Goal: Information Seeking & Learning: Compare options

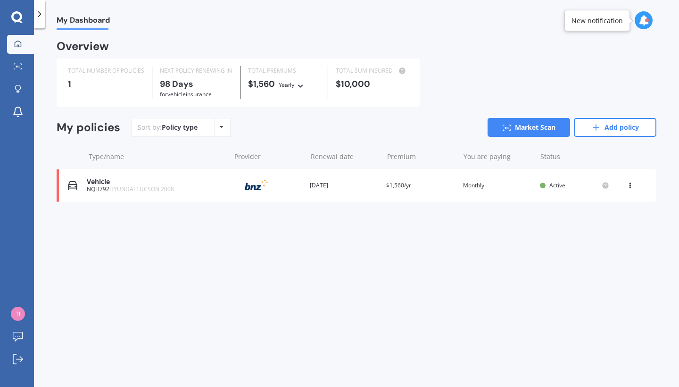
click at [631, 183] on icon at bounding box center [630, 184] width 7 height 6
click at [585, 196] on div "View policy" at bounding box center [609, 203] width 93 height 19
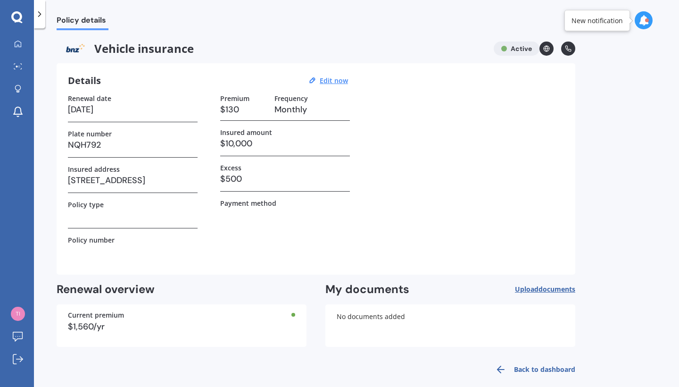
click at [249, 177] on h3 "$500" at bounding box center [285, 179] width 130 height 14
click at [224, 175] on h3 "$500" at bounding box center [285, 179] width 130 height 14
click at [332, 76] on u "Edit now" at bounding box center [334, 80] width 28 height 9
select select "28"
select select "11"
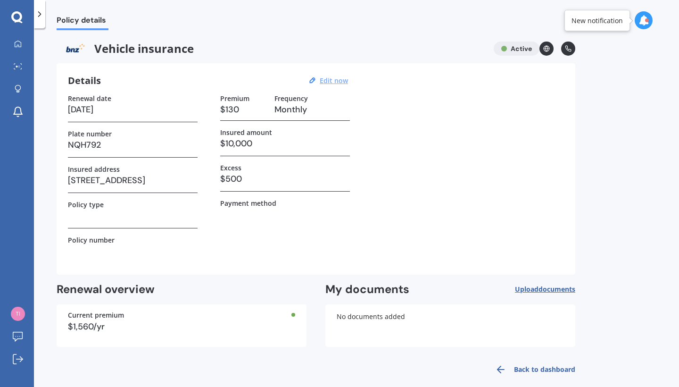
select select "2025"
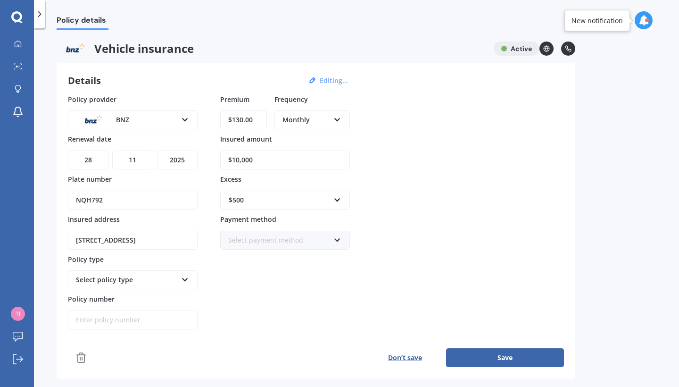
click at [288, 204] on div "$500" at bounding box center [279, 200] width 101 height 10
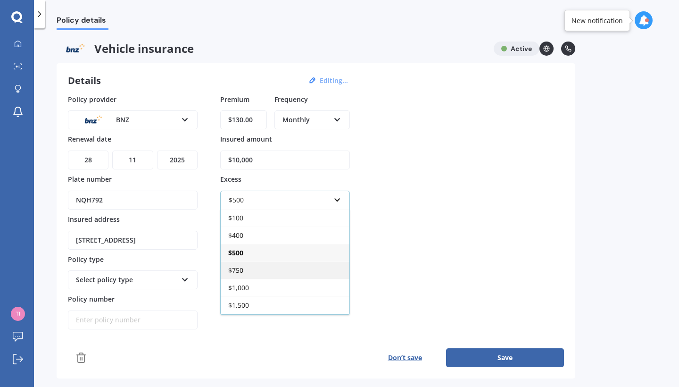
click at [268, 274] on div "$750" at bounding box center [285, 269] width 129 height 17
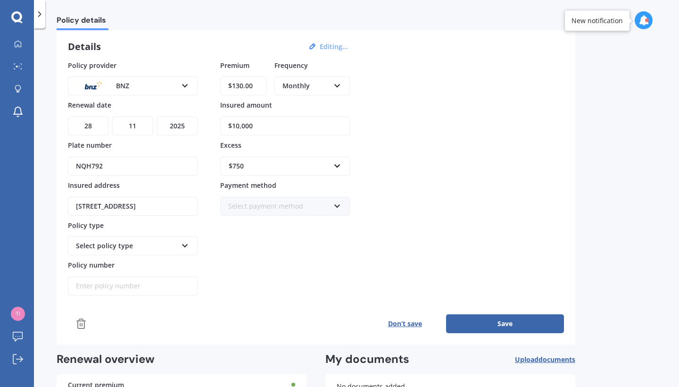
scroll to position [39, 0]
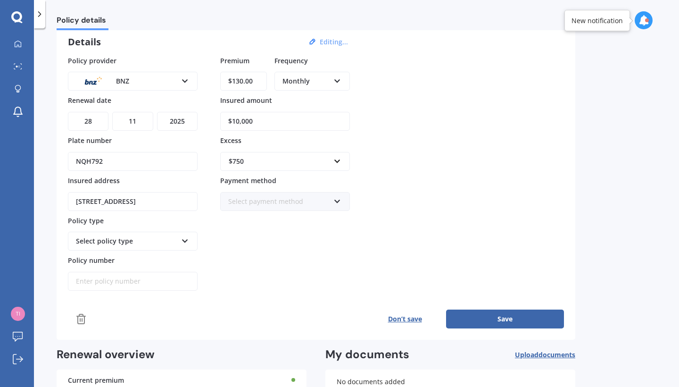
click at [344, 201] on div "Select payment method Direct debit - bank account Direct debit - credit/debit c…" at bounding box center [285, 201] width 130 height 19
click at [381, 187] on div "Policy provider BNZ AA AMI AMP ANZ ASB Aioi Nissay Dowa Ando Assurant Autosure …" at bounding box center [316, 173] width 496 height 235
click at [178, 239] on div "Select policy type Third Party Third Party, Fire & Theft Supreme Cover" at bounding box center [133, 241] width 130 height 19
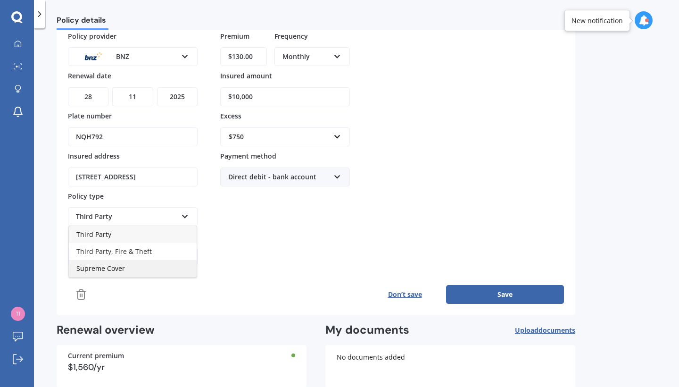
scroll to position [68, 0]
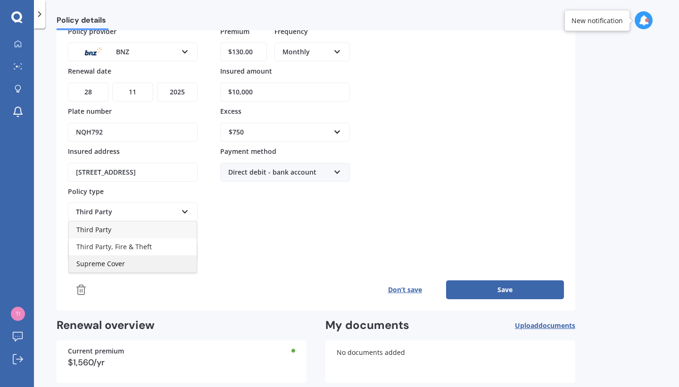
click at [145, 263] on div "Supreme Cover" at bounding box center [133, 263] width 128 height 17
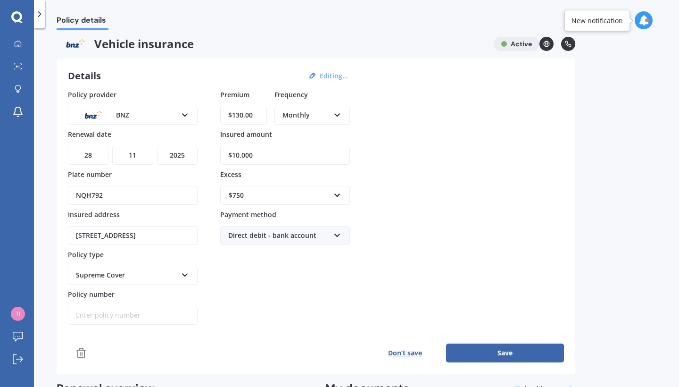
scroll to position [4, 0]
click at [278, 155] on input "$10,000" at bounding box center [285, 155] width 130 height 19
type input "$1"
type input "$7,500"
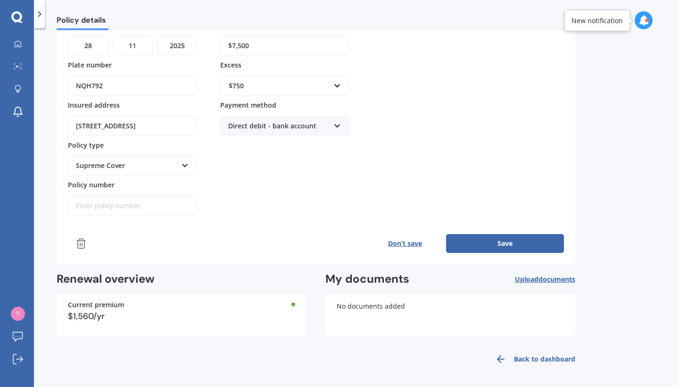
scroll to position [114, 0]
click at [483, 244] on button "Save" at bounding box center [505, 243] width 118 height 19
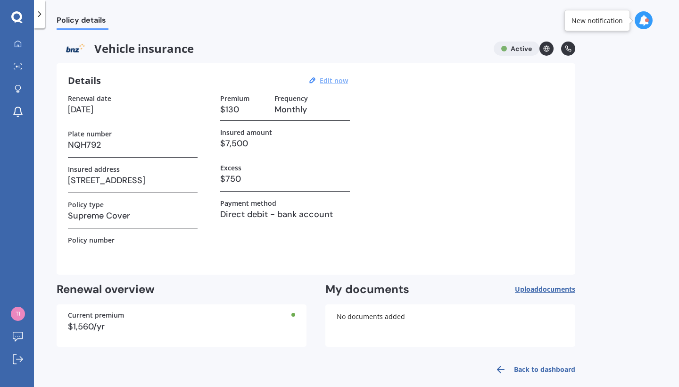
scroll to position [0, 0]
click at [641, 21] on icon at bounding box center [644, 20] width 10 height 10
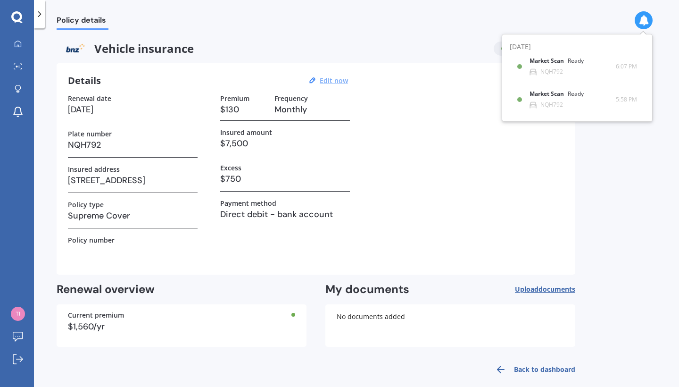
click at [629, 294] on div "Policy details Vehicle insurance Active Details Edit now Renewal date [DATE] Pl…" at bounding box center [356, 209] width 645 height 358
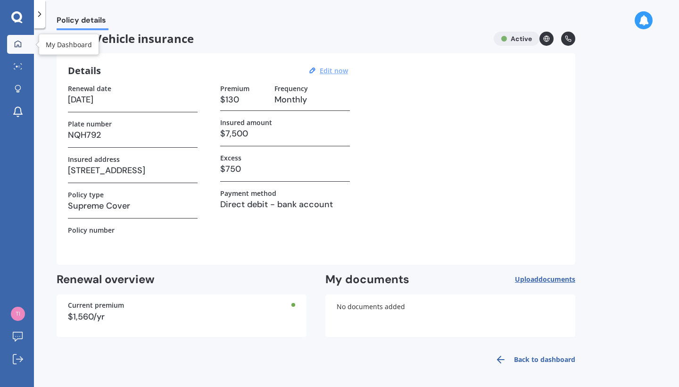
click at [22, 47] on div at bounding box center [18, 44] width 14 height 8
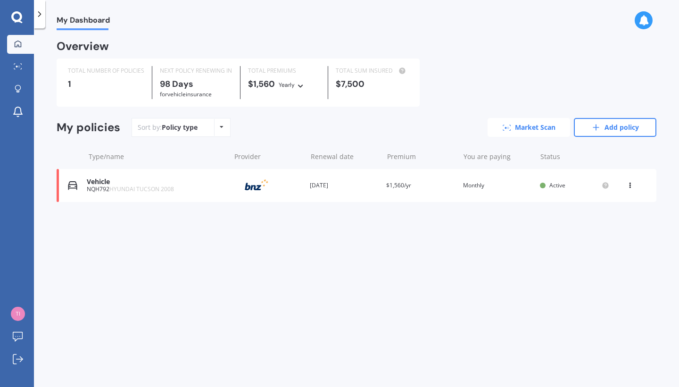
click at [513, 130] on link "Market Scan" at bounding box center [529, 127] width 83 height 19
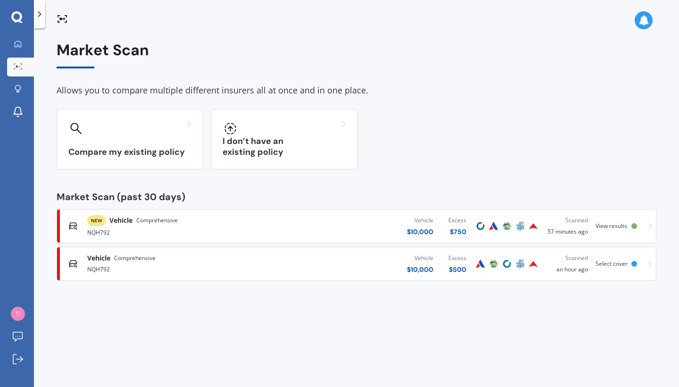
click at [436, 230] on div "Vehicle $ 10,000 Excess $ 750" at bounding box center [372, 226] width 203 height 28
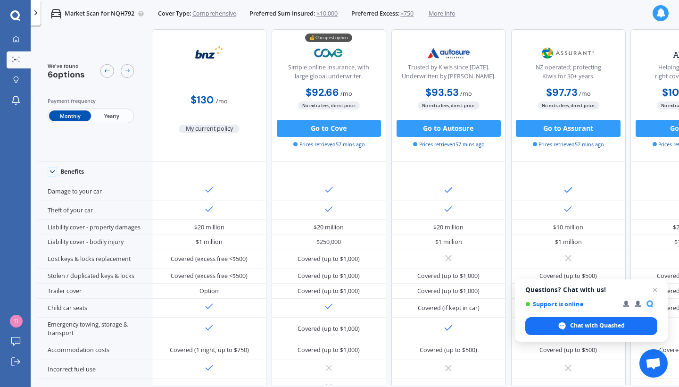
scroll to position [35, 0]
click at [656, 291] on span "Open chat" at bounding box center [656, 290] width 12 height 12
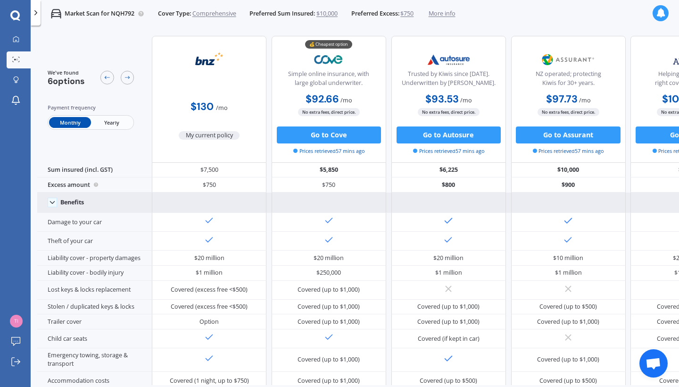
scroll to position [0, 0]
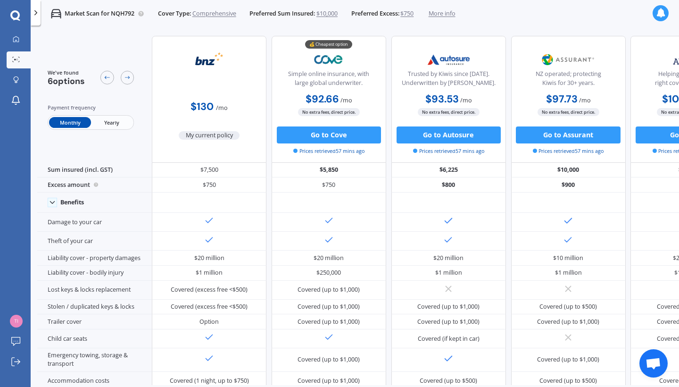
click at [409, 15] on span "$750" at bounding box center [406, 13] width 13 height 8
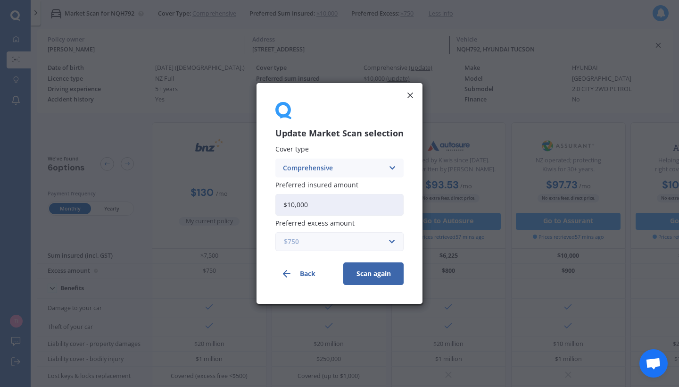
click at [392, 239] on input "text" at bounding box center [336, 242] width 120 height 18
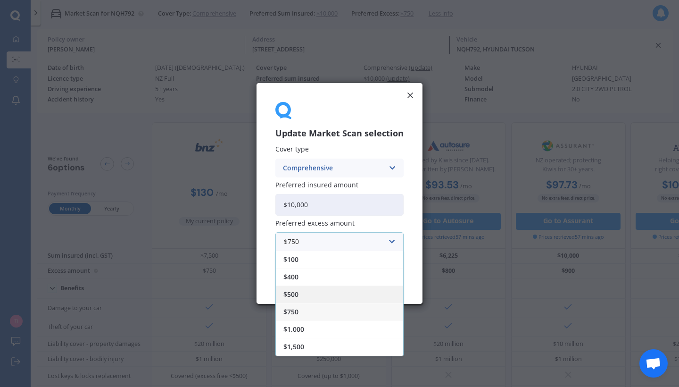
click at [318, 297] on div "$500" at bounding box center [339, 293] width 127 height 17
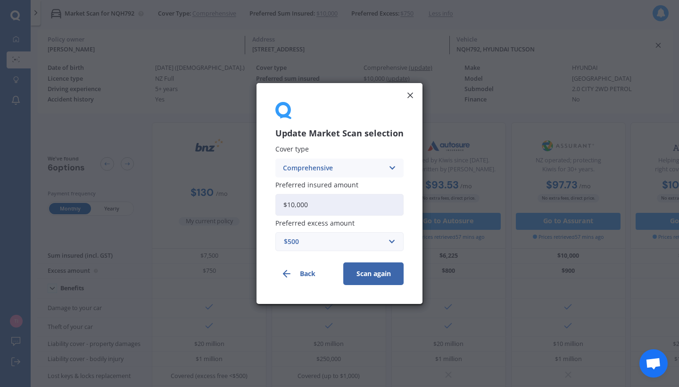
click at [361, 276] on button "Scan again" at bounding box center [373, 273] width 60 height 23
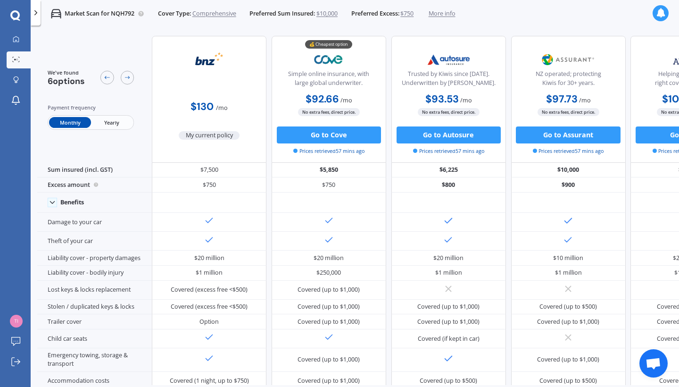
click at [409, 11] on span "$750" at bounding box center [406, 13] width 13 height 8
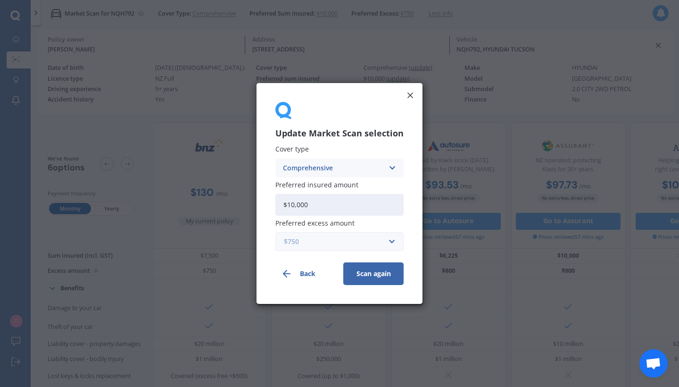
click at [387, 240] on input "text" at bounding box center [336, 242] width 120 height 18
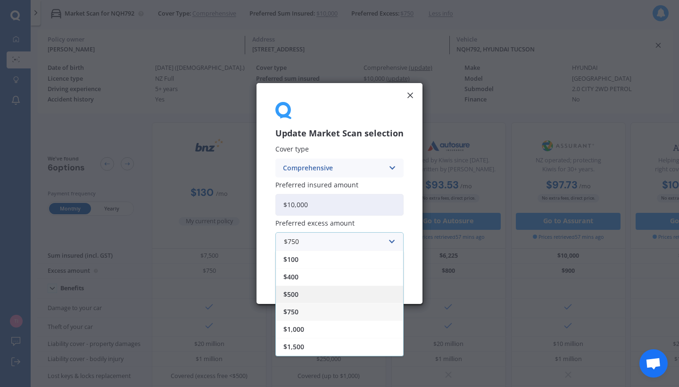
click at [307, 300] on div "$500" at bounding box center [339, 293] width 127 height 17
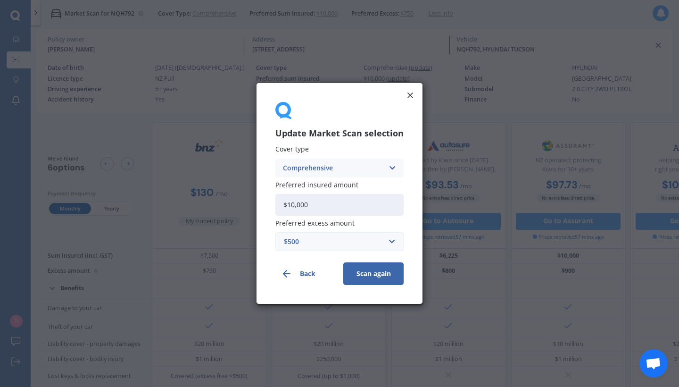
click at [367, 278] on button "Scan again" at bounding box center [373, 273] width 60 height 23
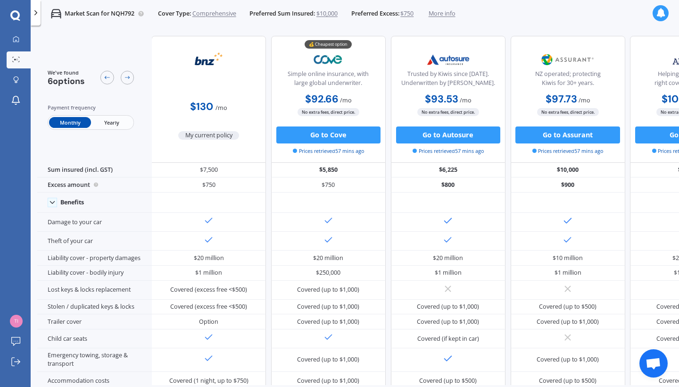
scroll to position [0, 1]
click at [409, 17] on span "$750" at bounding box center [406, 13] width 13 height 8
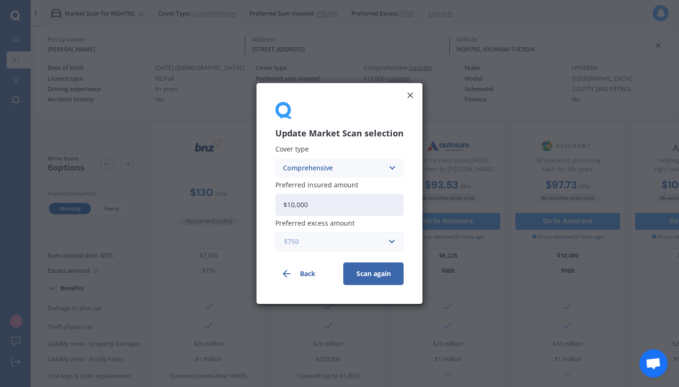
click at [395, 244] on input "text" at bounding box center [336, 242] width 120 height 18
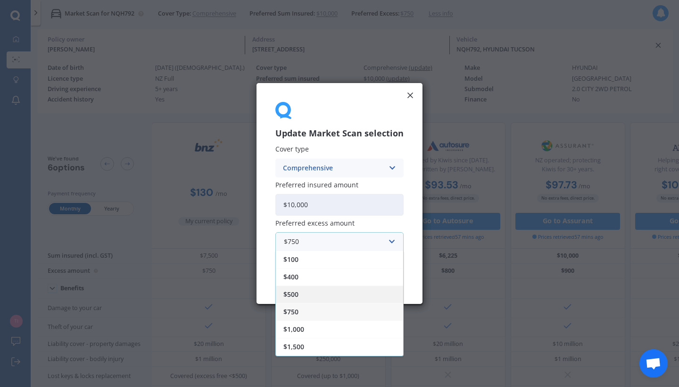
click at [333, 291] on div "$500" at bounding box center [339, 293] width 127 height 17
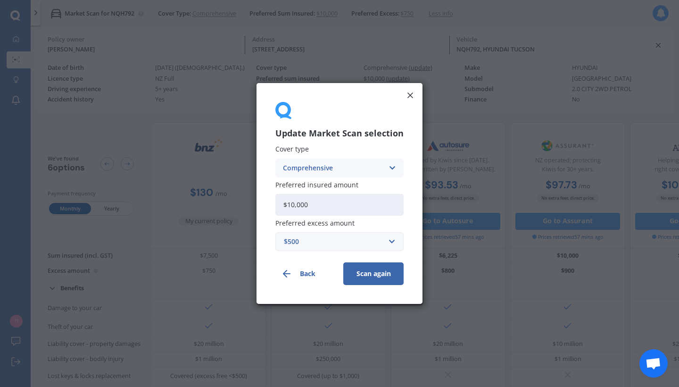
click at [369, 275] on button "Scan again" at bounding box center [373, 273] width 60 height 23
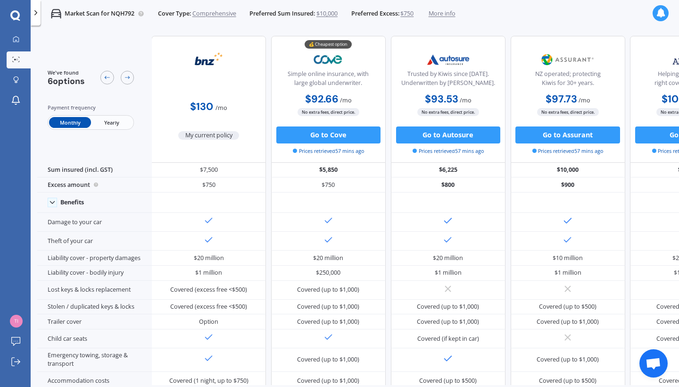
click at [665, 13] on icon at bounding box center [660, 12] width 9 height 9
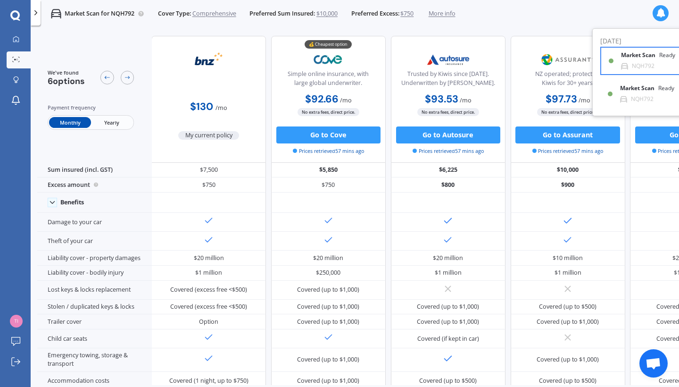
click at [624, 68] on icon at bounding box center [624, 66] width 7 height 7
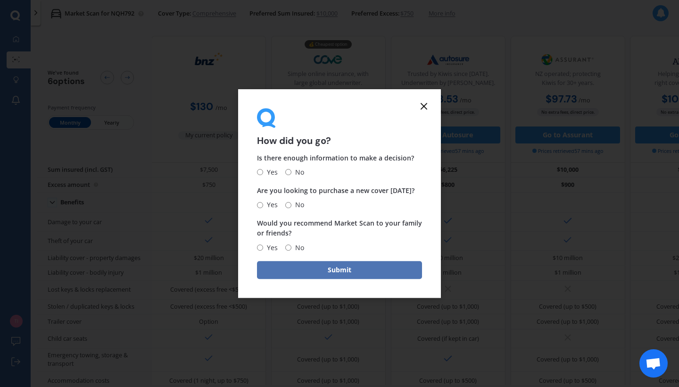
click at [344, 270] on button "Submit" at bounding box center [339, 270] width 165 height 18
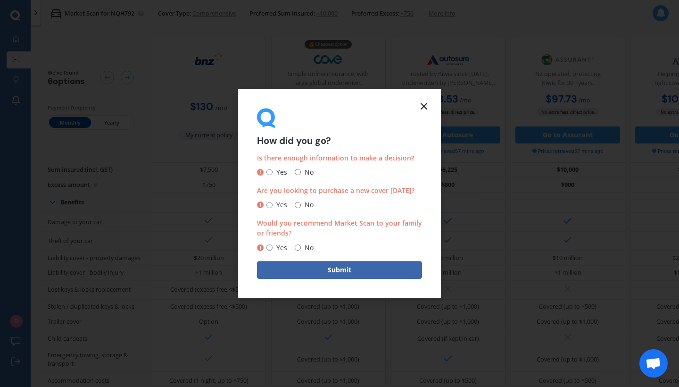
click at [357, 172] on div "Yes No" at bounding box center [339, 172] width 165 height 11
click at [430, 108] on form "How did you go? Is there enough information to make a decision? Yes No Are you …" at bounding box center [339, 193] width 203 height 208
click at [428, 107] on icon at bounding box center [423, 105] width 11 height 11
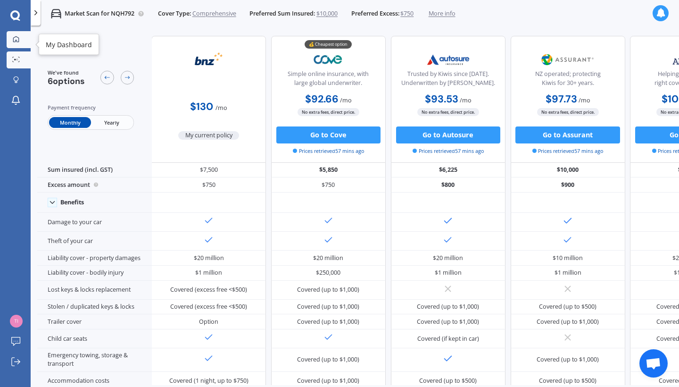
click at [15, 41] on icon at bounding box center [16, 39] width 6 height 6
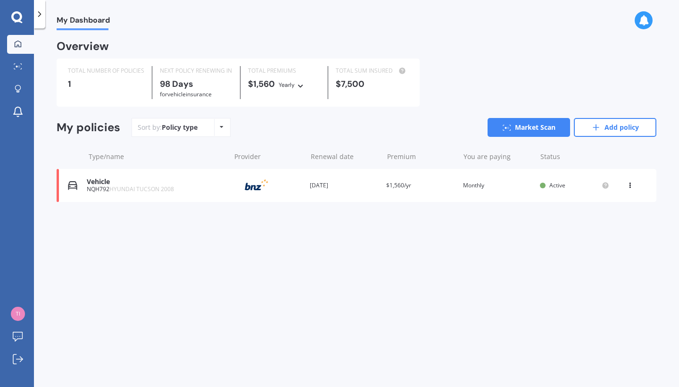
click at [238, 187] on img at bounding box center [256, 185] width 47 height 18
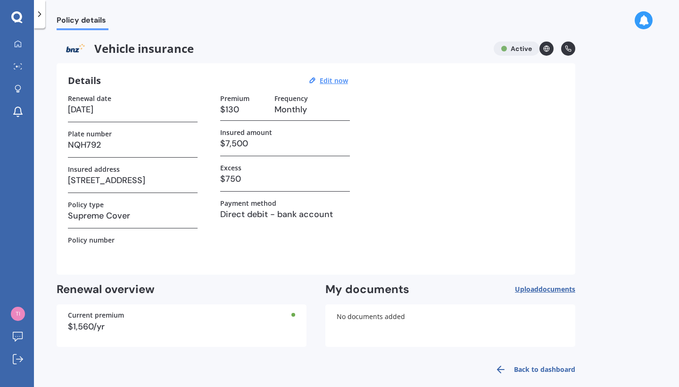
click at [250, 176] on h3 "$750" at bounding box center [285, 179] width 130 height 14
click at [14, 76] on link "Market Scan" at bounding box center [20, 67] width 27 height 19
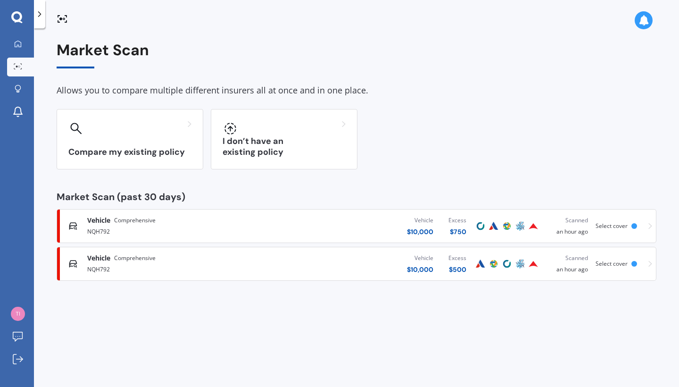
click at [408, 259] on div "Vehicle" at bounding box center [420, 257] width 26 height 9
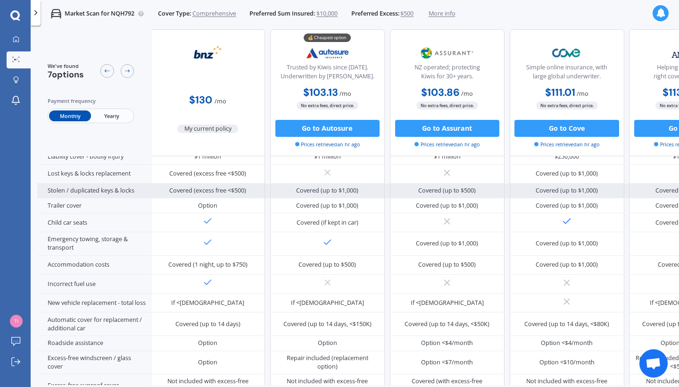
scroll to position [153, 2]
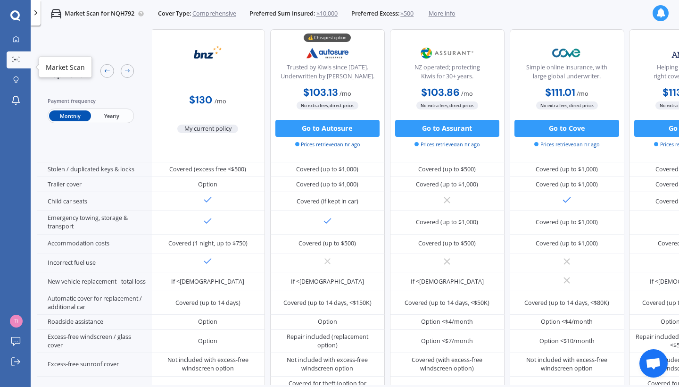
click at [19, 58] on icon at bounding box center [16, 60] width 8 height 6
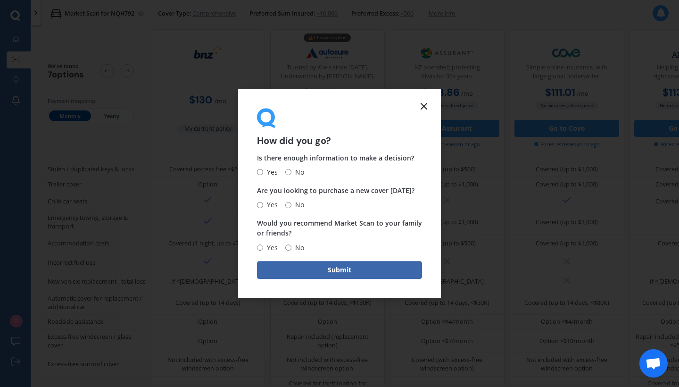
click at [427, 108] on icon at bounding box center [423, 105] width 11 height 11
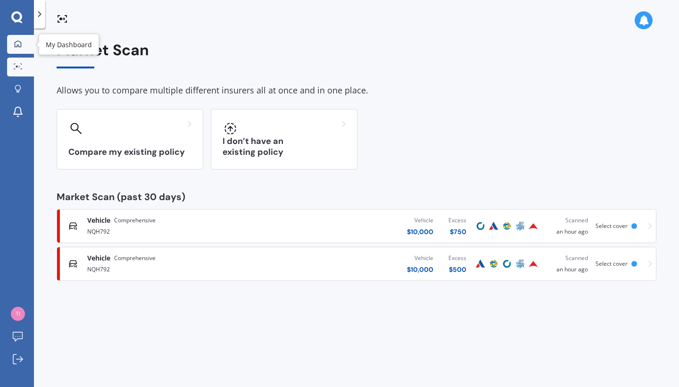
click at [13, 47] on div at bounding box center [18, 44] width 14 height 8
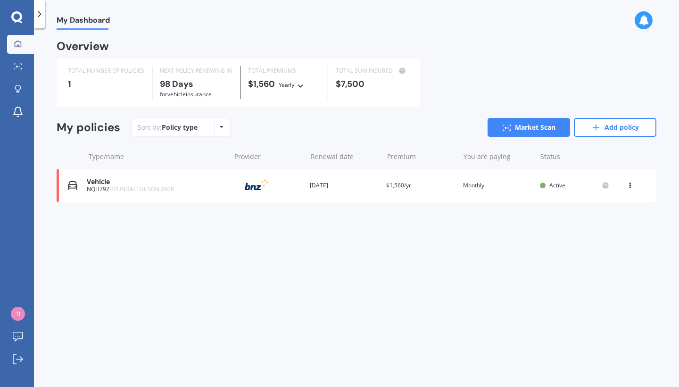
click at [223, 129] on div "Policy type Alphabetical Date added Renewing next" at bounding box center [221, 127] width 15 height 17
click at [370, 226] on div "My Dashboard Overview TOTAL NUMBER OF POLICIES 1 NEXT POLICY RENEWING [DATE] fo…" at bounding box center [356, 209] width 645 height 358
click at [604, 128] on link "Add policy" at bounding box center [615, 127] width 83 height 19
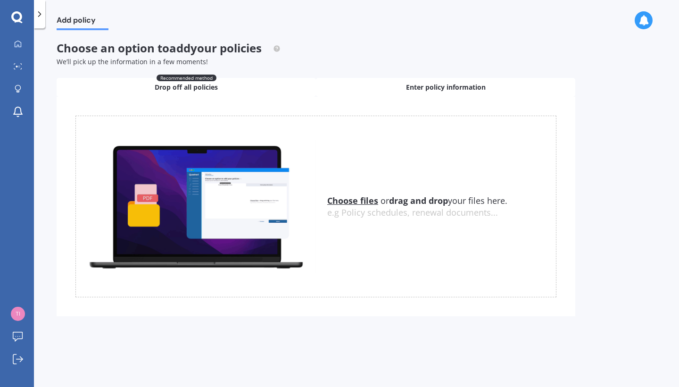
click at [398, 90] on div "Enter policy information" at bounding box center [445, 87] width 259 height 19
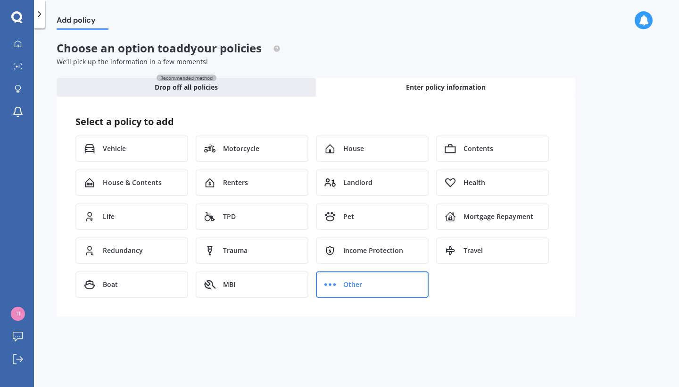
click at [375, 284] on div "Other" at bounding box center [372, 284] width 113 height 26
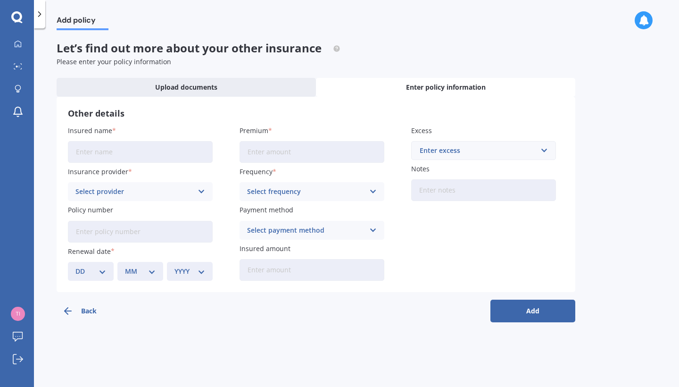
click at [67, 305] on icon "button" at bounding box center [67, 310] width 11 height 11
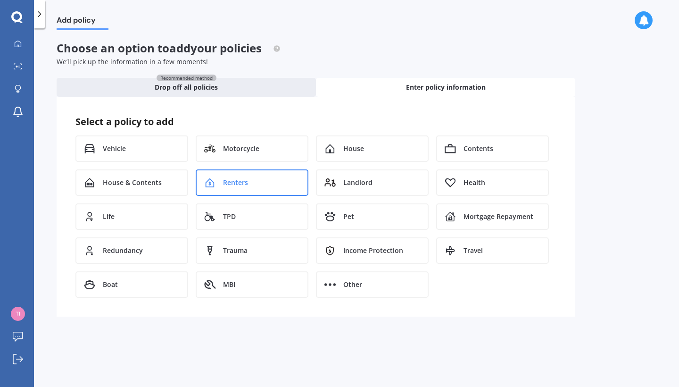
click at [287, 187] on div "Renters" at bounding box center [252, 182] width 113 height 26
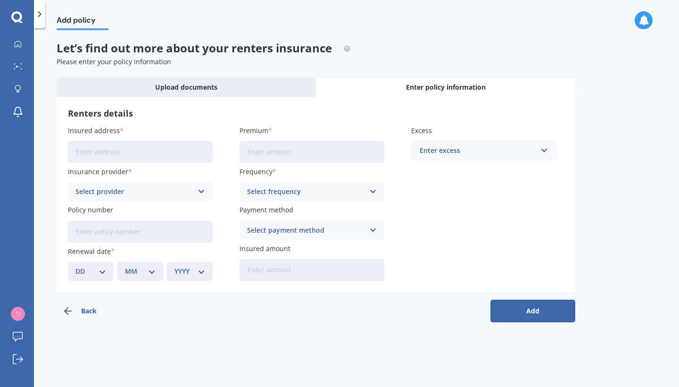
click at [155, 145] on input "Insured address" at bounding box center [140, 152] width 145 height 22
type input "[STREET_ADDRESS][PERSON_NAME]"
click at [199, 191] on icon at bounding box center [202, 191] width 8 height 10
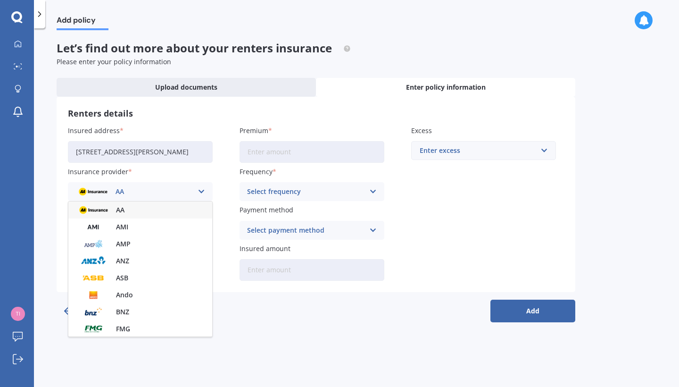
click at [200, 191] on icon at bounding box center [202, 191] width 8 height 10
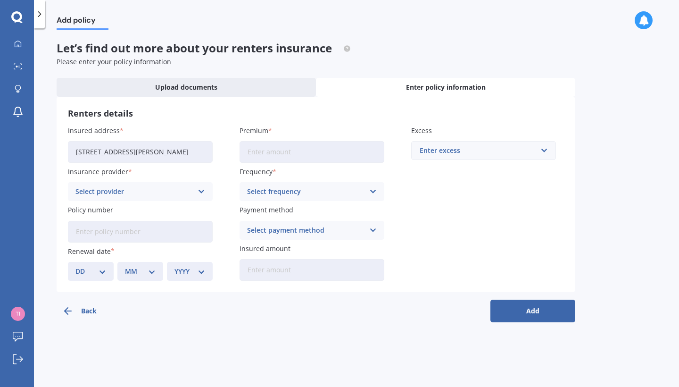
click at [462, 152] on div "Enter excess" at bounding box center [478, 150] width 117 height 10
click at [483, 125] on label "Excess" at bounding box center [481, 130] width 141 height 10
click at [299, 153] on input "Premium" at bounding box center [312, 152] width 145 height 22
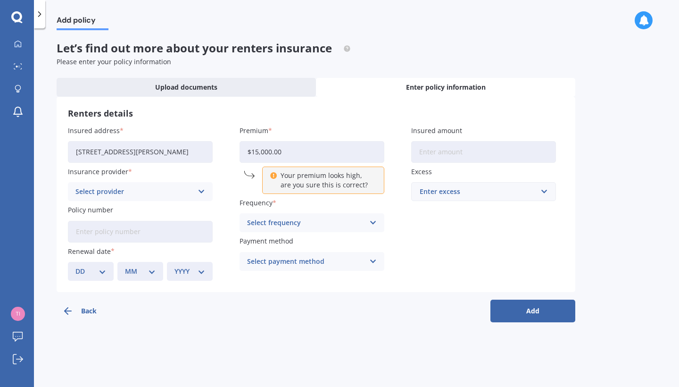
click at [395, 218] on div "Insured address [STREET_ADDRESS][PERSON_NAME] Insurance provider Select provide…" at bounding box center [316, 202] width 496 height 155
drag, startPoint x: 331, startPoint y: 151, endPoint x: 219, endPoint y: 158, distance: 111.5
click at [219, 158] on div "Insured address [STREET_ADDRESS][PERSON_NAME] Insurance provider Select provide…" at bounding box center [316, 202] width 496 height 155
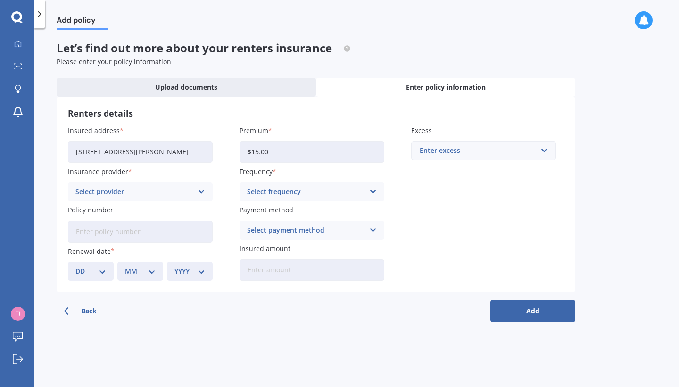
type input "$1.00"
click at [443, 151] on div "Enter excess" at bounding box center [478, 150] width 117 height 10
type input "15000"
click at [431, 192] on div "Insured address [STREET_ADDRESS][PERSON_NAME] Insurance provider Select provide…" at bounding box center [316, 202] width 496 height 155
click at [373, 195] on icon at bounding box center [373, 191] width 8 height 10
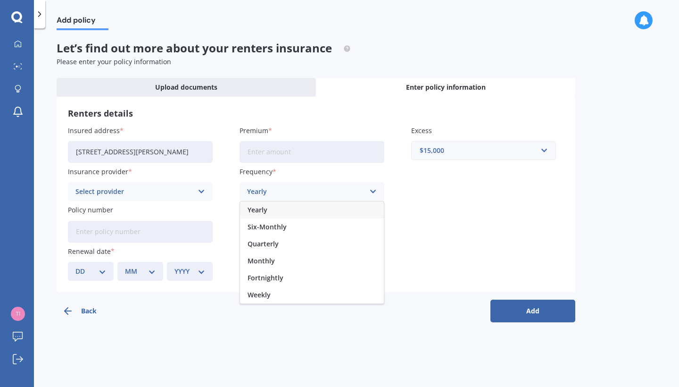
click at [311, 205] on div "Yearly" at bounding box center [312, 209] width 144 height 17
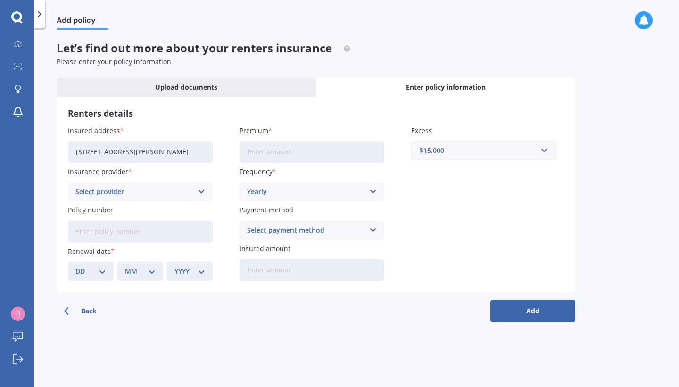
click at [326, 232] on div "Select payment method" at bounding box center [305, 230] width 117 height 10
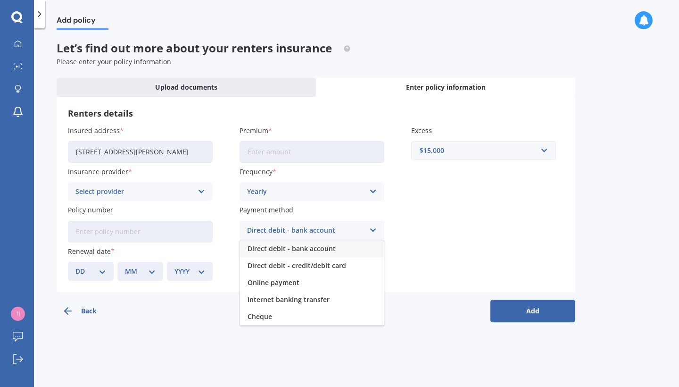
click at [328, 246] on span "Direct debit - bank account" at bounding box center [292, 248] width 88 height 7
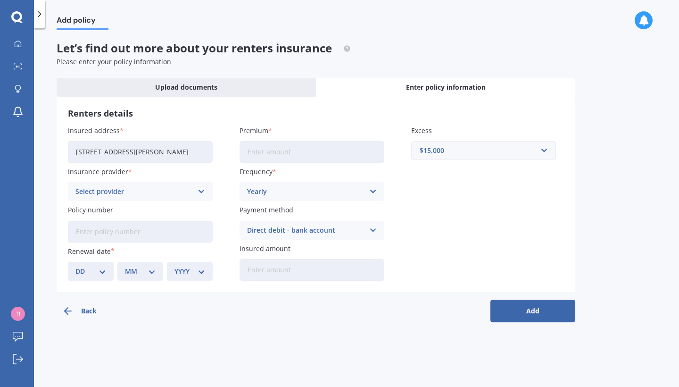
click at [274, 230] on div "Direct debit - bank account" at bounding box center [305, 230] width 117 height 10
click at [453, 223] on div "Insured address [STREET_ADDRESS][PERSON_NAME] Insurance provider Select provide…" at bounding box center [316, 202] width 496 height 155
click at [285, 270] on input "Insured amount" at bounding box center [312, 270] width 145 height 22
click at [547, 149] on input "text" at bounding box center [480, 151] width 136 height 18
type input "500"
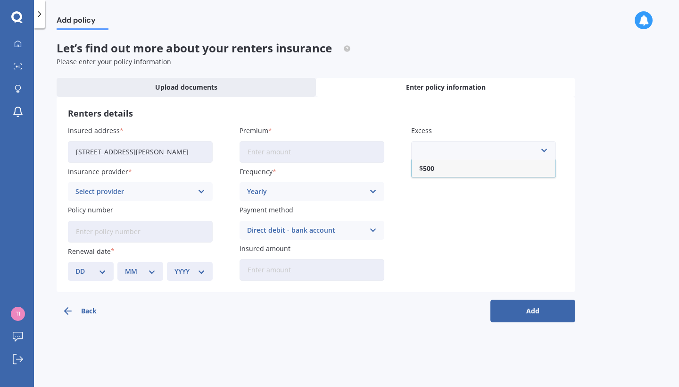
click at [321, 267] on input "Insured amount" at bounding box center [312, 270] width 145 height 22
type input "$15,000"
click at [305, 148] on input "Premium" at bounding box center [312, 152] width 145 height 22
paste input "$292.75"
type input "$292.75"
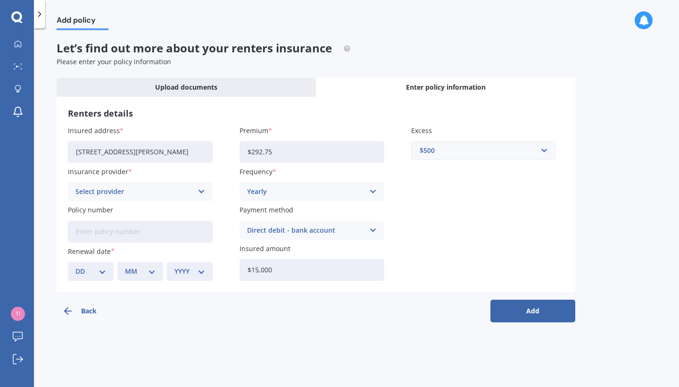
click at [198, 183] on div "Select provider AA AMI AMP ANZ ASB Ando BNZ FMG Initio Kiwibank MAS Other SBS S…" at bounding box center [140, 191] width 145 height 19
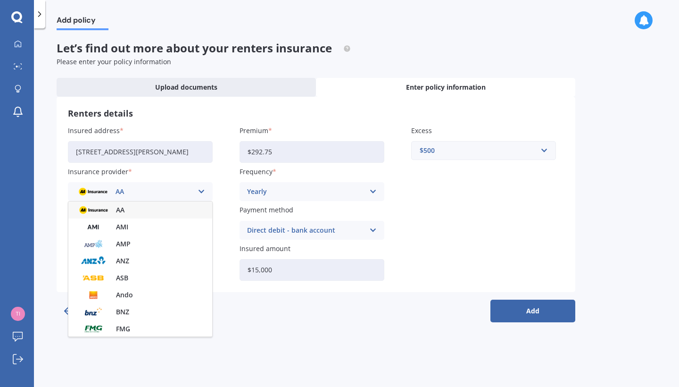
click at [184, 209] on div "AA" at bounding box center [140, 209] width 144 height 17
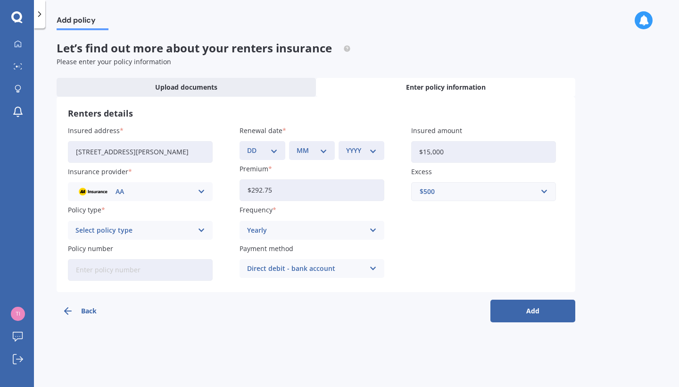
click at [515, 309] on button "Add" at bounding box center [533, 311] width 85 height 23
click at [197, 227] on icon at bounding box center [201, 230] width 8 height 10
click at [164, 248] on div "Renters Insurance" at bounding box center [140, 248] width 143 height 17
click at [283, 148] on div "DD 01 02 03 04 05 06 07 08 09 10 11 12 13 14 15 16 17 18 19 20 21 22 23 24 25 2…" at bounding box center [268, 150] width 42 height 19
select select "11"
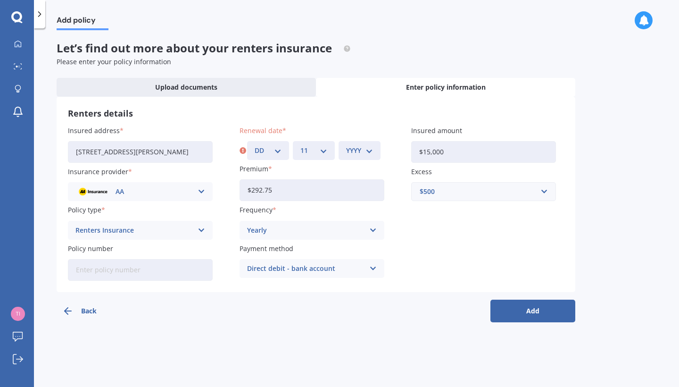
select select "22"
select select "2025"
click at [517, 313] on button "Add" at bounding box center [533, 311] width 85 height 23
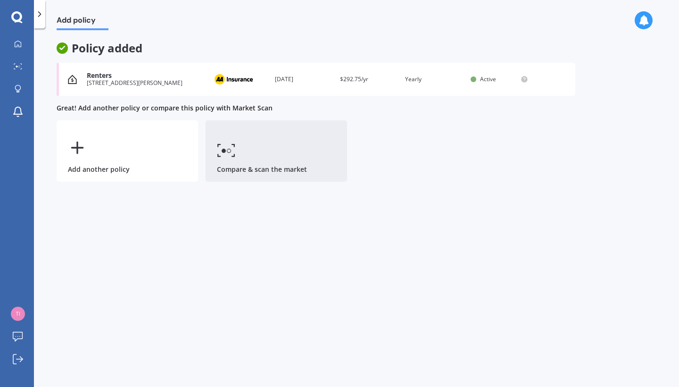
click at [234, 142] on link "Compare & scan the market" at bounding box center [277, 150] width 142 height 61
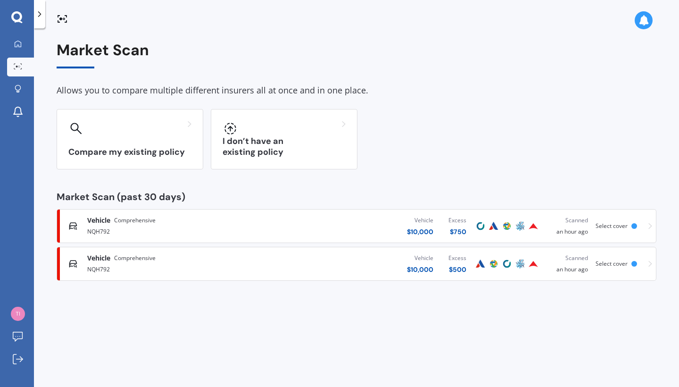
click at [234, 142] on div "I don’t have an existing policy" at bounding box center [284, 139] width 147 height 60
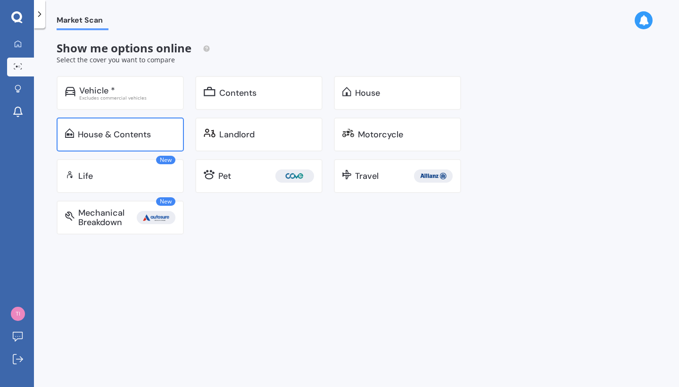
click at [83, 134] on div "House & Contents" at bounding box center [114, 134] width 73 height 9
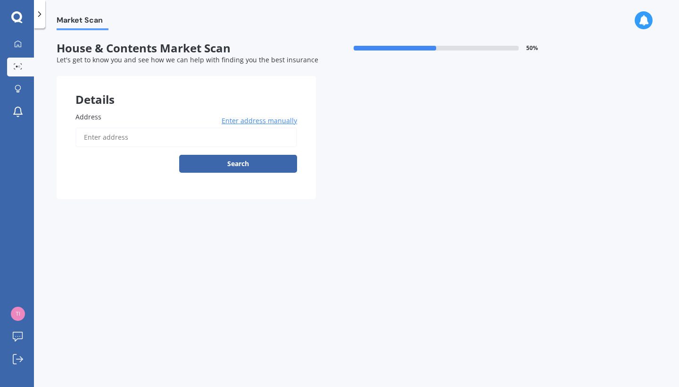
click at [120, 138] on input "Address" at bounding box center [186, 137] width 222 height 20
type input "[STREET_ADDRESS][PERSON_NAME]"
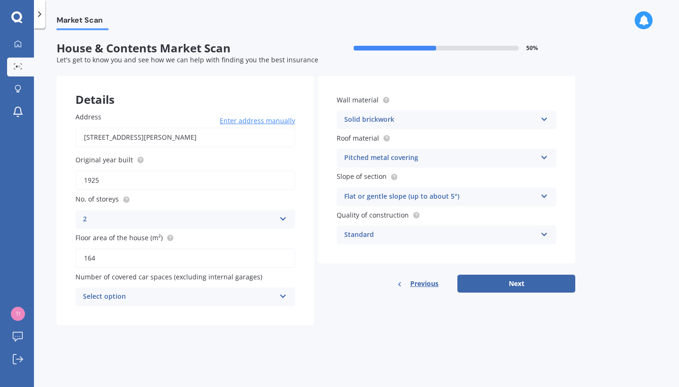
click at [417, 279] on span "Previous" at bounding box center [424, 283] width 28 height 14
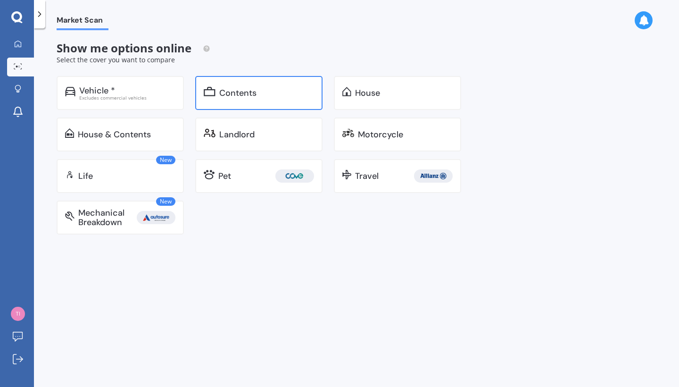
click at [268, 91] on div "Contents" at bounding box center [266, 92] width 95 height 9
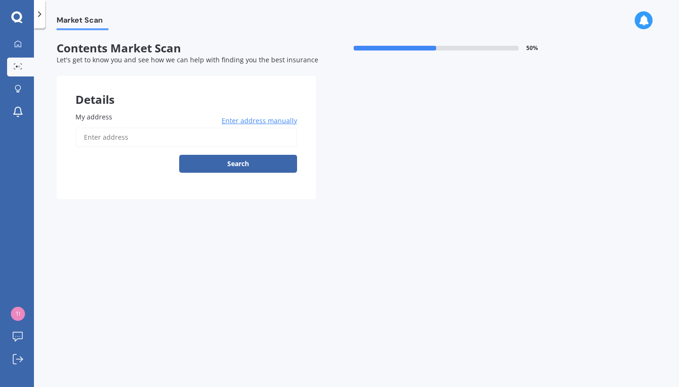
click at [280, 117] on span "Enter address manually" at bounding box center [259, 120] width 75 height 9
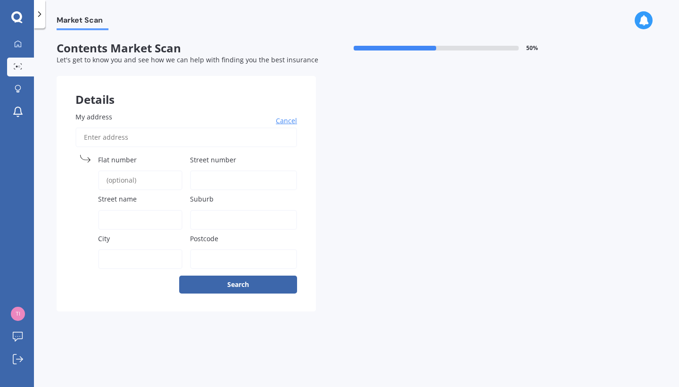
click at [291, 121] on span "Cancel" at bounding box center [286, 120] width 21 height 9
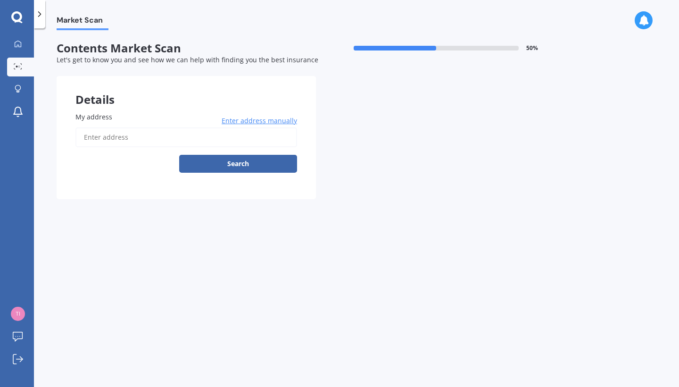
click at [213, 137] on input "My address" at bounding box center [186, 137] width 222 height 20
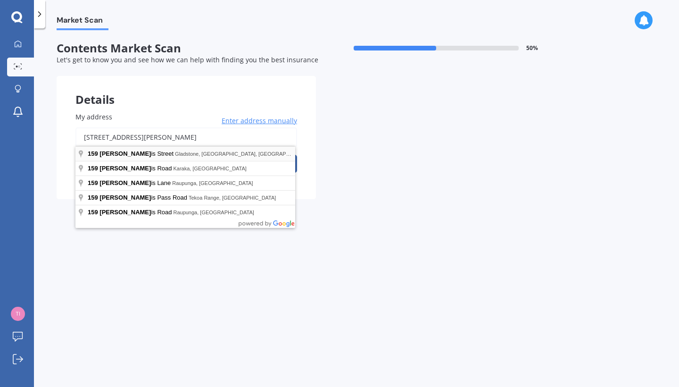
type input "[STREET_ADDRESS][PERSON_NAME]"
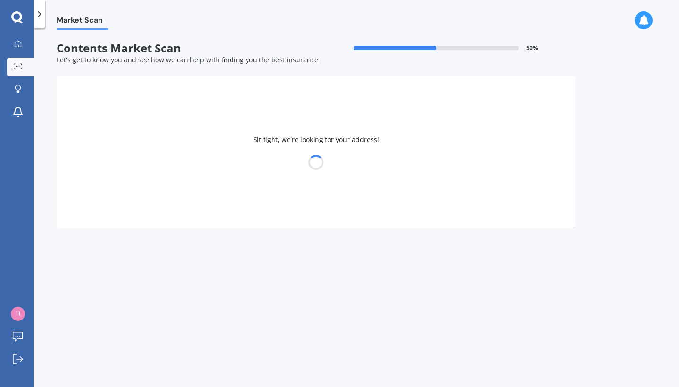
select select "22"
select select "02"
select select "2003"
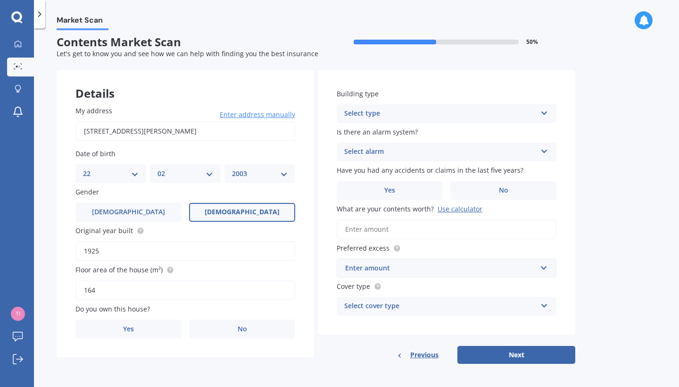
scroll to position [6, 0]
click at [436, 117] on div "Select type" at bounding box center [440, 113] width 192 height 11
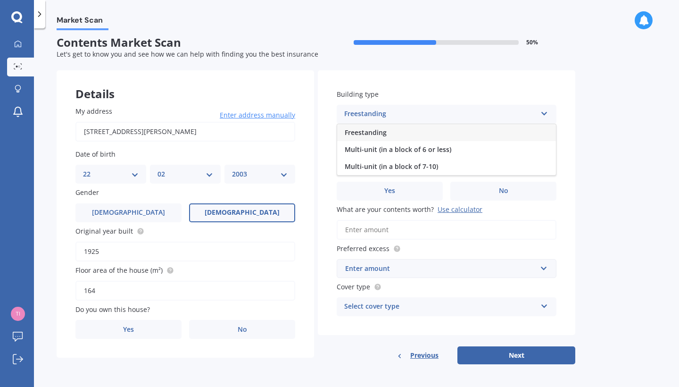
click at [429, 132] on div "Freestanding" at bounding box center [446, 132] width 219 height 17
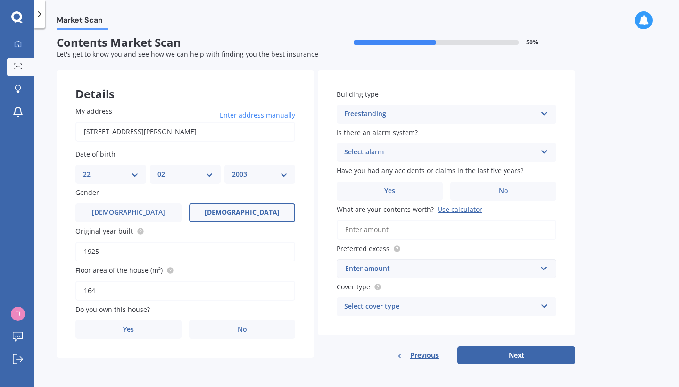
click at [425, 149] on div "Select alarm" at bounding box center [440, 152] width 192 height 11
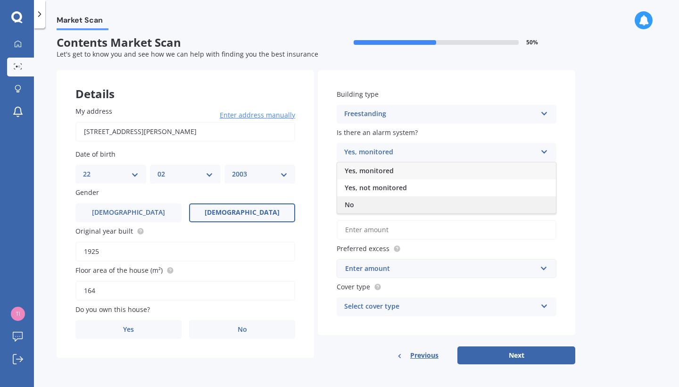
click at [393, 200] on div "No" at bounding box center [446, 204] width 219 height 17
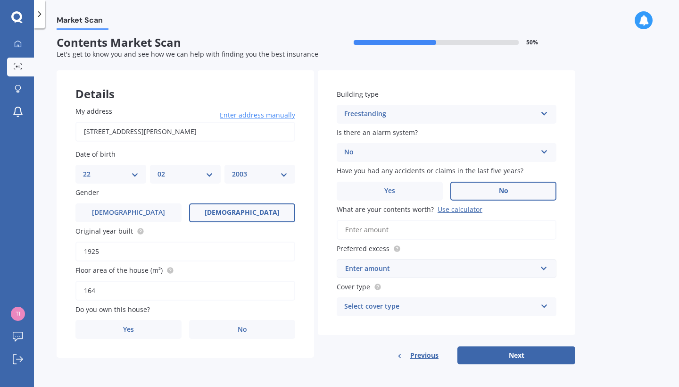
click at [480, 183] on label "No" at bounding box center [503, 191] width 106 height 19
click at [0, 0] on input "No" at bounding box center [0, 0] width 0 height 0
click at [370, 232] on input "What are your contents worth? Use calculator" at bounding box center [447, 230] width 220 height 20
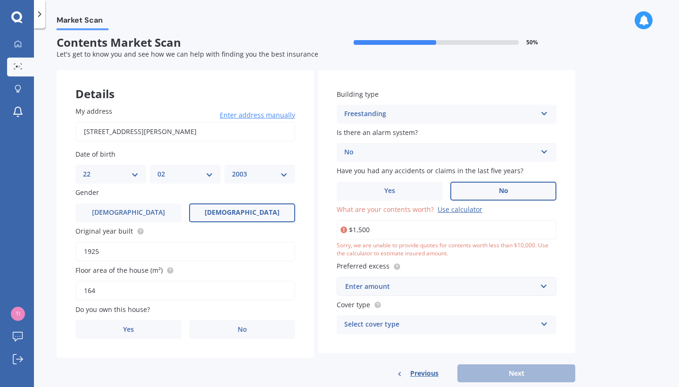
type input "$15,000"
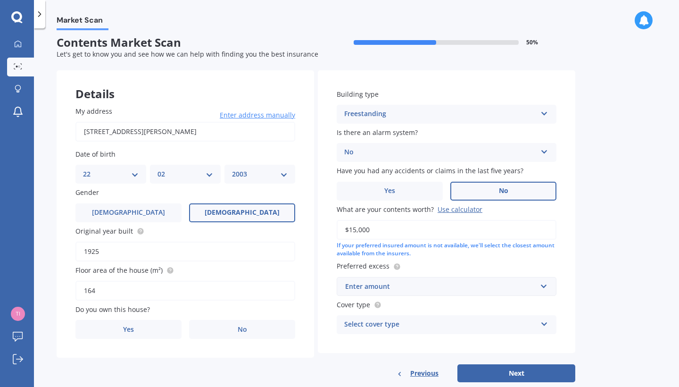
click at [505, 250] on div "If your preferred insured amount is not available, we'll select the closest amo…" at bounding box center [447, 250] width 220 height 16
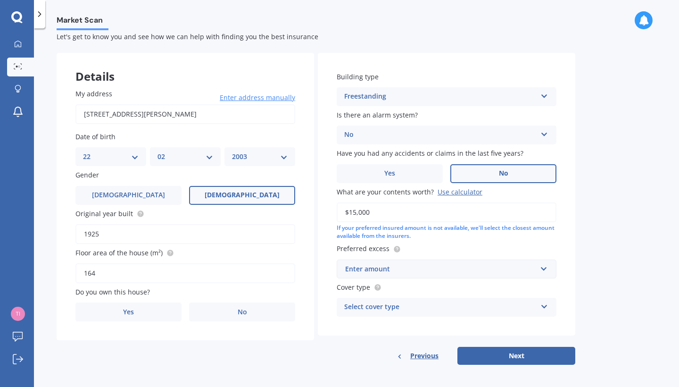
scroll to position [23, 0]
click at [228, 315] on label "No" at bounding box center [242, 312] width 106 height 19
click at [0, 0] on input "No" at bounding box center [0, 0] width 0 height 0
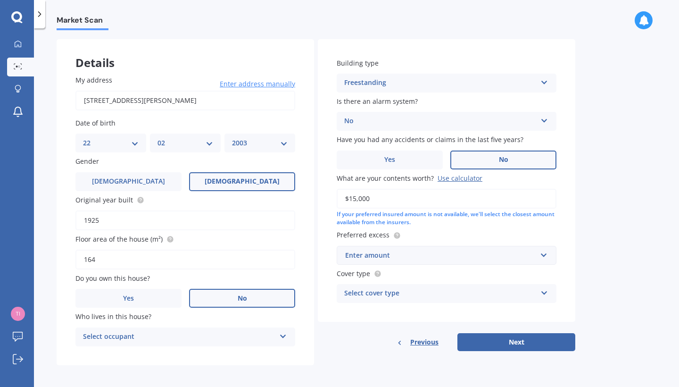
scroll to position [36, 0]
click at [275, 335] on div "Select occupant" at bounding box center [179, 337] width 192 height 11
click at [231, 354] on div "Tenant" at bounding box center [185, 355] width 219 height 17
click at [542, 254] on input "text" at bounding box center [443, 256] width 211 height 18
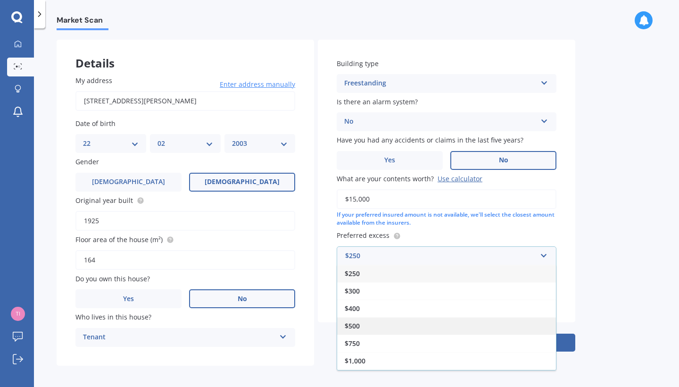
click at [411, 322] on div "$500" at bounding box center [446, 325] width 219 height 17
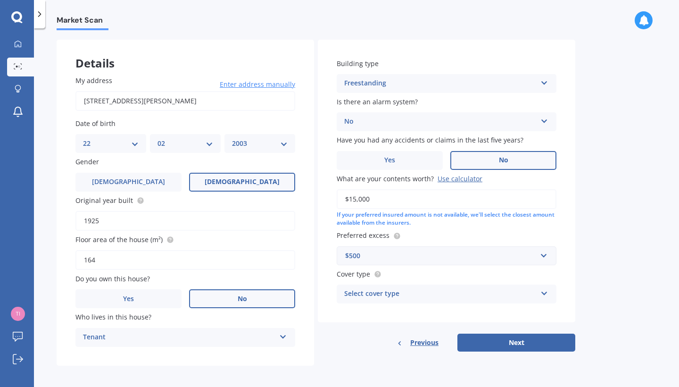
click at [429, 289] on div "Select cover type" at bounding box center [440, 293] width 192 height 11
click at [600, 258] on div "Market Scan Contents Market Scan 50 % Let's get to know you and see how we can …" at bounding box center [356, 209] width 645 height 358
click at [515, 341] on button "Next" at bounding box center [517, 342] width 118 height 18
select select "22"
select select "02"
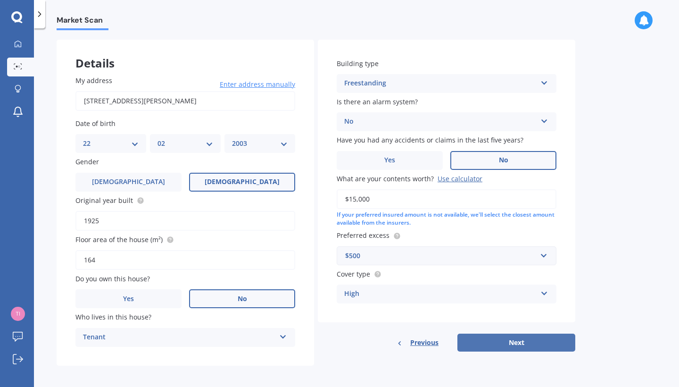
select select "2003"
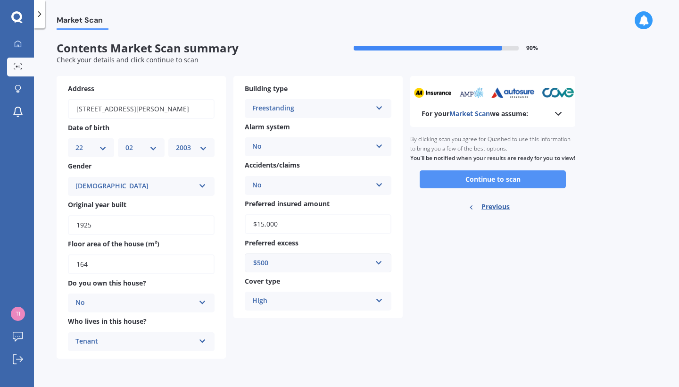
click at [496, 188] on button "Continue to scan" at bounding box center [493, 179] width 146 height 18
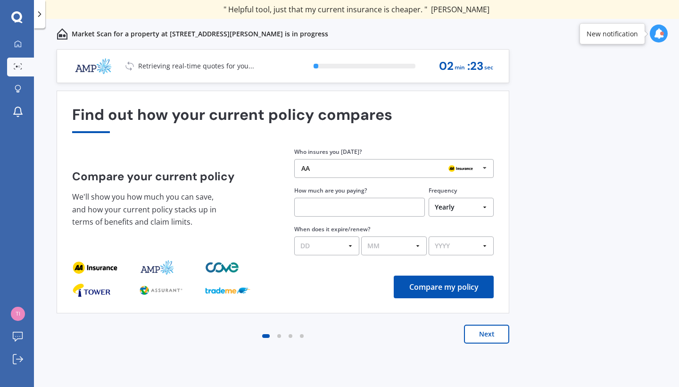
click at [491, 333] on button "Next" at bounding box center [486, 334] width 45 height 19
